Goal: Task Accomplishment & Management: Manage account settings

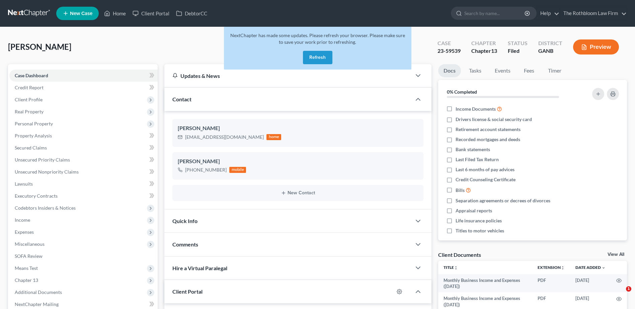
select select "0"
click at [312, 58] on button "Refresh" at bounding box center [317, 57] width 29 height 13
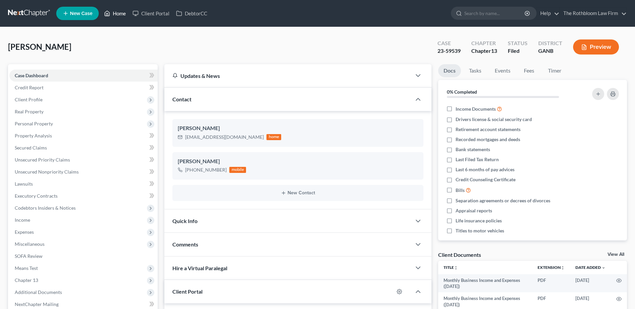
scroll to position [148, 0]
click at [116, 13] on link "Home" at bounding box center [115, 13] width 28 height 12
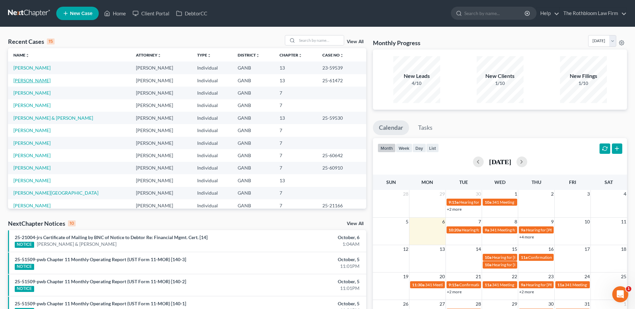
click at [25, 80] on link "Shrieves, Vaness" at bounding box center [31, 81] width 37 height 6
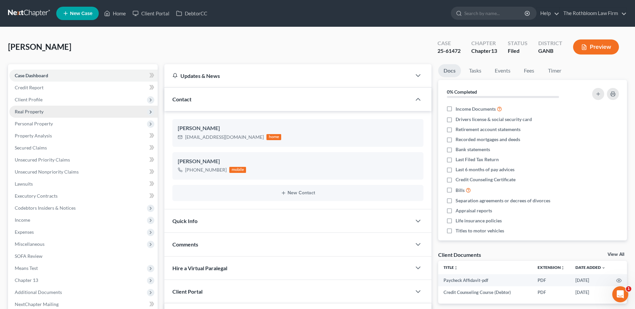
click at [35, 109] on span "Real Property" at bounding box center [29, 112] width 29 height 6
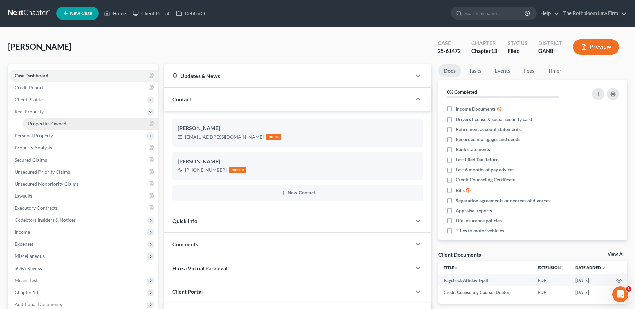
click at [42, 125] on span "Properties Owned" at bounding box center [47, 124] width 38 height 6
